Goal: Check status: Check status

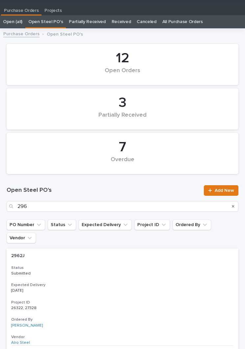
type input "2962"
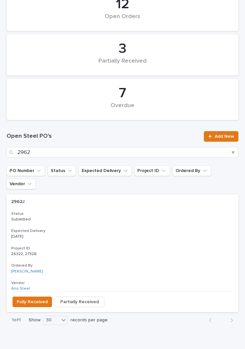
scroll to position [64, 0]
click at [116, 217] on p "Submitted" at bounding box center [122, 219] width 223 height 5
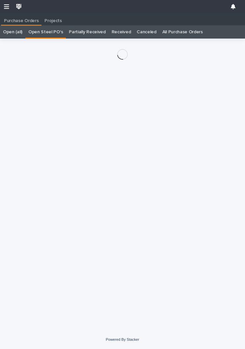
scroll to position [10, 0]
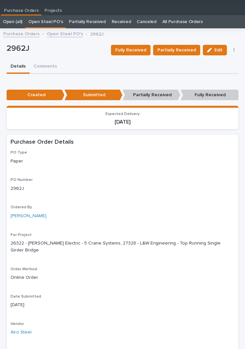
click at [180, 46] on span "Partially Received" at bounding box center [177, 50] width 39 height 8
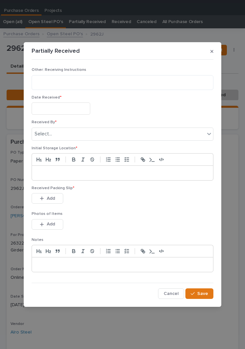
click at [66, 108] on input "text" at bounding box center [61, 109] width 59 height 12
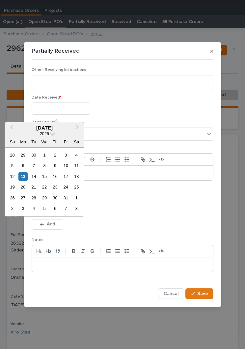
click at [26, 177] on div "13" at bounding box center [22, 176] width 9 height 9
type input "**********"
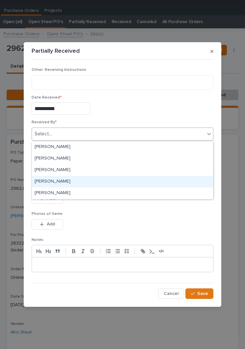
click at [80, 181] on div "[PERSON_NAME]" at bounding box center [122, 182] width 181 height 12
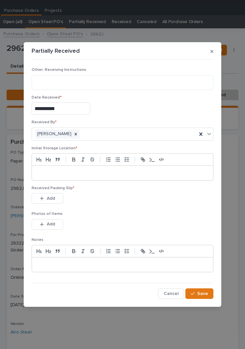
click at [124, 171] on p at bounding box center [123, 173] width 172 height 7
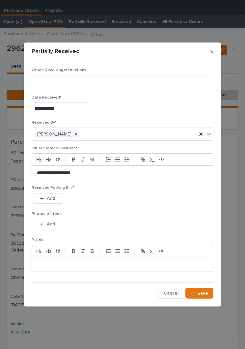
click at [145, 209] on div "Received Packing Slip * This file cannot be opened Download File Add" at bounding box center [123, 199] width 182 height 26
click at [154, 204] on div "This file cannot be opened Download File Add" at bounding box center [123, 199] width 182 height 13
click at [48, 195] on button "Add" at bounding box center [48, 198] width 32 height 11
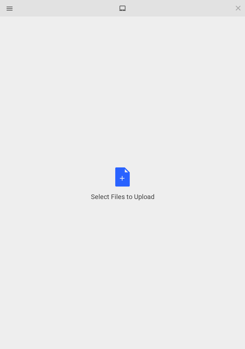
click at [127, 177] on div "Select Files to Upload or Drag and Drop, Copy and Paste Files" at bounding box center [123, 185] width 64 height 34
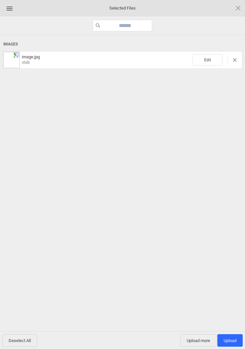
click at [216, 56] on span "Edit" at bounding box center [208, 60] width 30 height 12
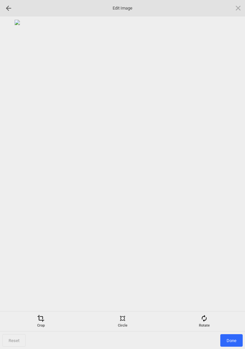
click at [208, 322] on div "Rotate" at bounding box center [204, 321] width 79 height 13
click at [230, 179] on div at bounding box center [230, 175] width 16 height 16
click at [231, 175] on div at bounding box center [230, 175] width 16 height 16
click at [232, 173] on div at bounding box center [230, 175] width 16 height 16
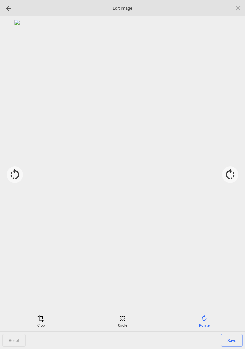
click at [43, 319] on span at bounding box center [40, 318] width 7 height 7
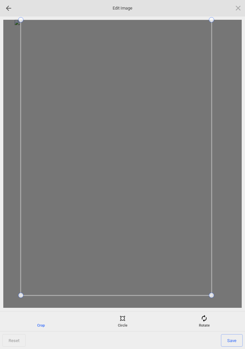
click at [14, 295] on div at bounding box center [122, 164] width 239 height 288
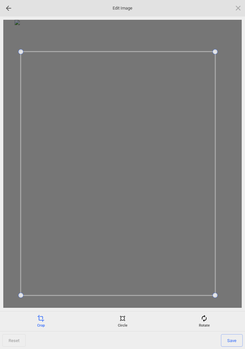
click at [236, 338] on span "Save" at bounding box center [232, 341] width 22 height 13
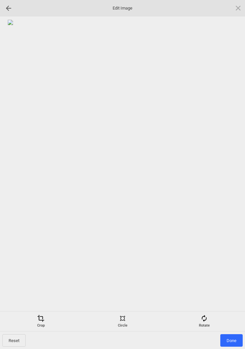
click at [234, 336] on span "Done" at bounding box center [232, 341] width 22 height 13
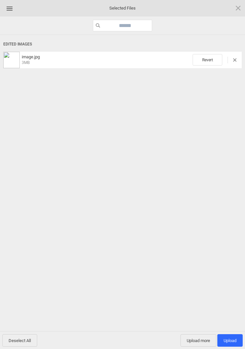
click at [195, 344] on span "Upload more" at bounding box center [199, 341] width 36 height 13
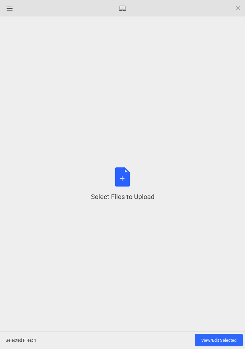
click at [124, 181] on div "Select Files to Upload or Drag and Drop, Copy and Paste Files" at bounding box center [123, 185] width 64 height 34
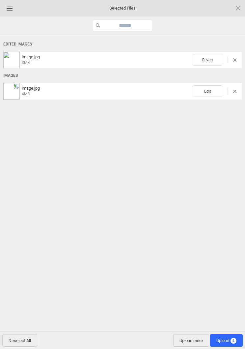
click at [208, 95] on span "Edit" at bounding box center [208, 91] width 30 height 12
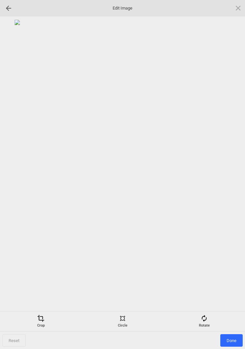
click at [205, 320] on span at bounding box center [204, 318] width 7 height 7
click at [227, 177] on div at bounding box center [230, 175] width 16 height 16
click at [228, 178] on div at bounding box center [230, 175] width 16 height 16
click at [227, 178] on div at bounding box center [230, 175] width 16 height 16
click at [229, 178] on div at bounding box center [230, 175] width 16 height 16
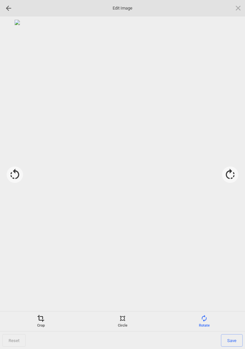
click at [39, 323] on div "Crop" at bounding box center [41, 321] width 79 height 13
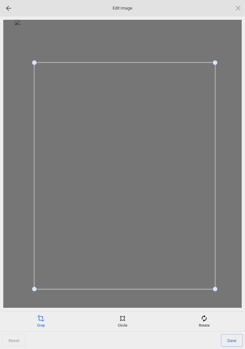
click at [232, 336] on span "Save" at bounding box center [232, 341] width 22 height 13
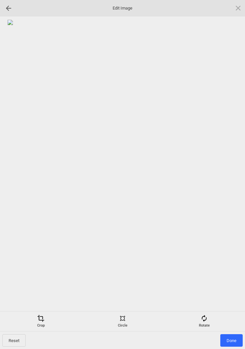
click at [234, 336] on span "Done" at bounding box center [232, 341] width 22 height 13
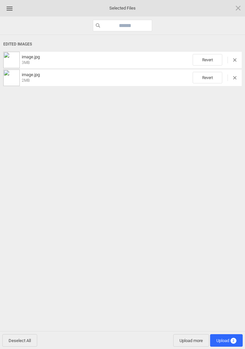
click at [230, 343] on span "Upload 2" at bounding box center [227, 340] width 20 height 5
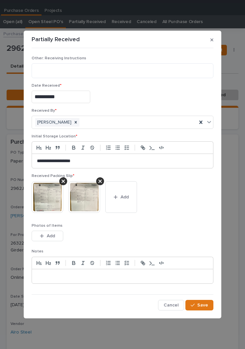
click at [206, 307] on span "Save" at bounding box center [203, 306] width 11 height 6
